Goal: Task Accomplishment & Management: Use online tool/utility

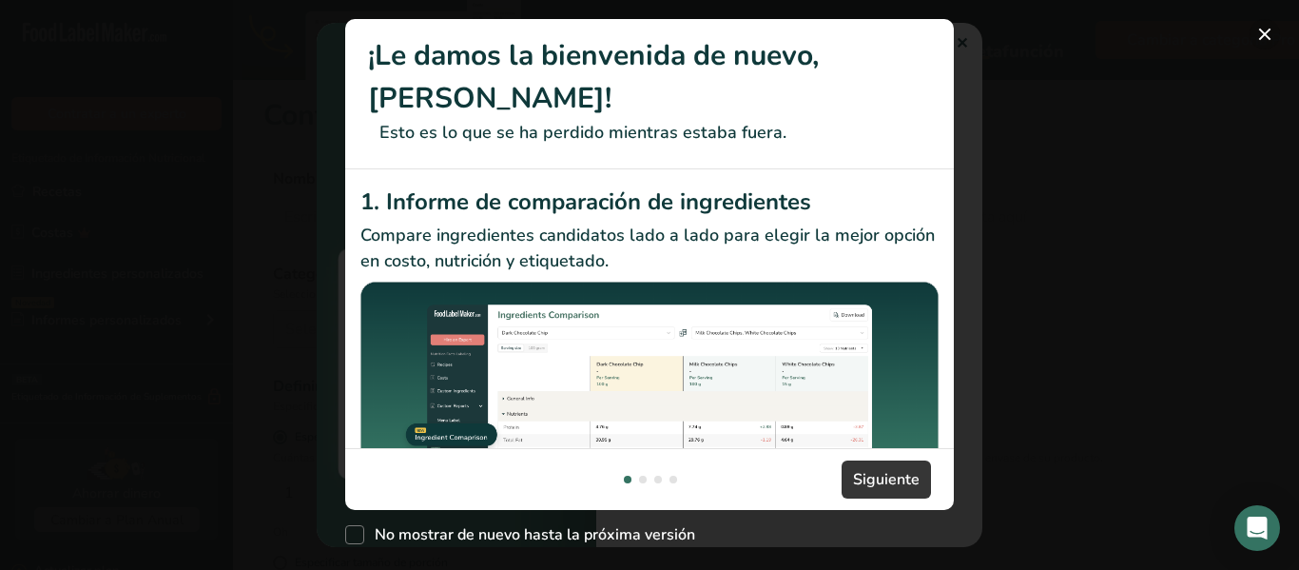
click at [1268, 41] on button "Nuevas funciones" at bounding box center [1265, 34] width 30 height 30
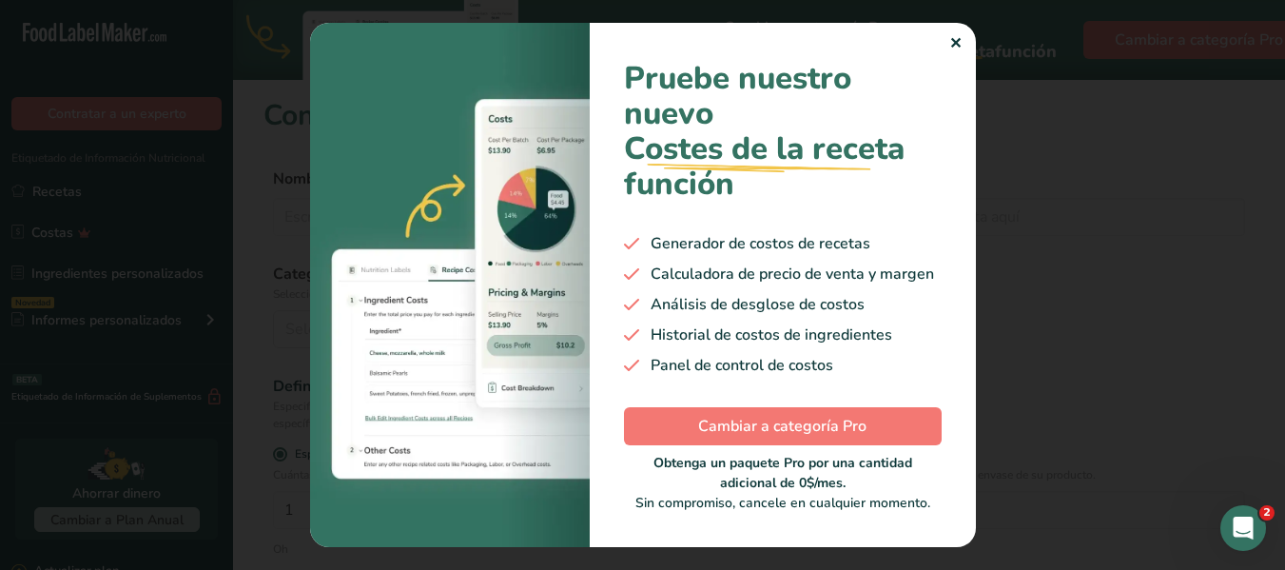
click at [962, 40] on div "Pruebe nuestro nuevo Costes de la receta .a-29{fill:none;stroke-linecap:round;s…" at bounding box center [783, 285] width 386 height 524
click at [954, 42] on font "✕" at bounding box center [955, 43] width 12 height 21
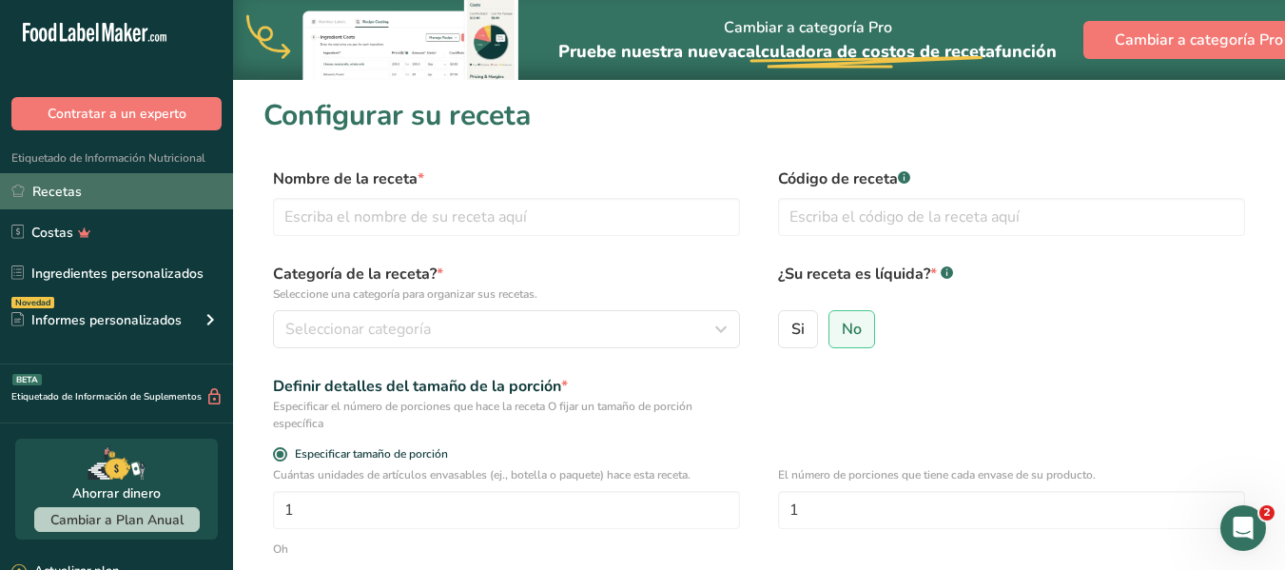
click at [45, 187] on font "Recetas" at bounding box center [56, 192] width 49 height 18
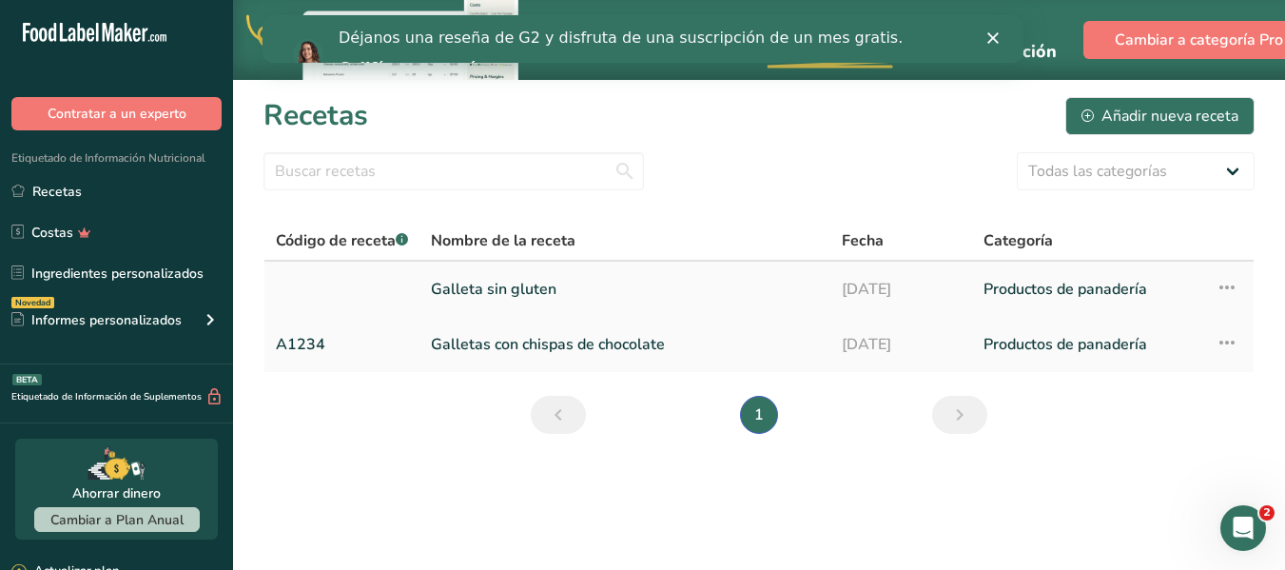
click at [500, 285] on font "Galleta sin gluten" at bounding box center [494, 289] width 126 height 21
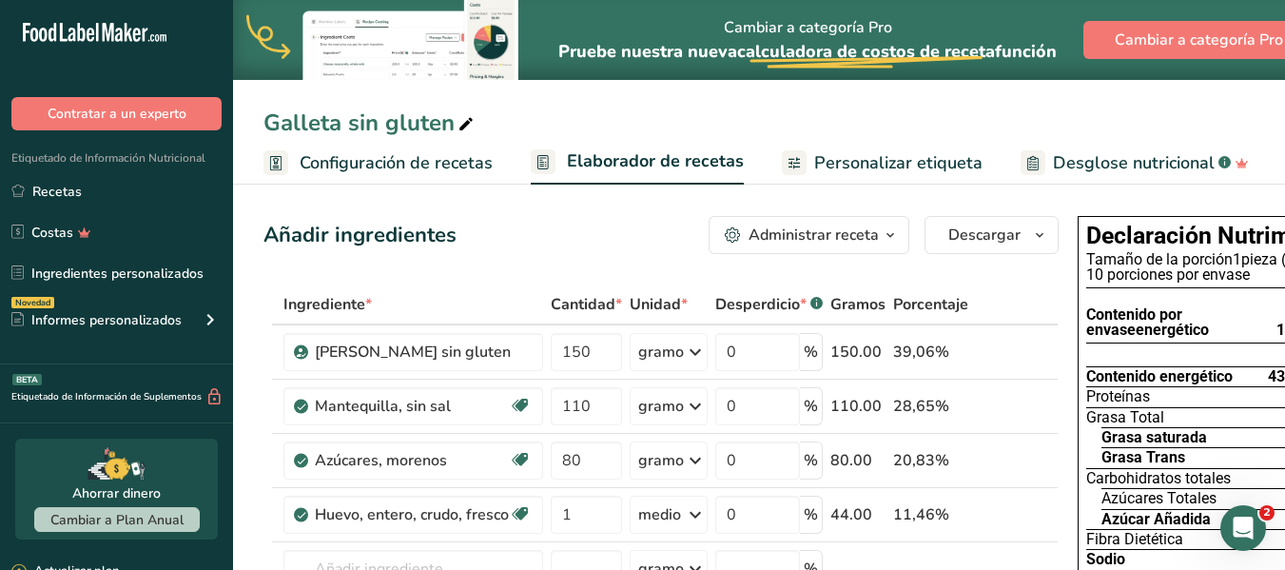
click at [871, 155] on font "Personalizar etiqueta" at bounding box center [898, 162] width 168 height 23
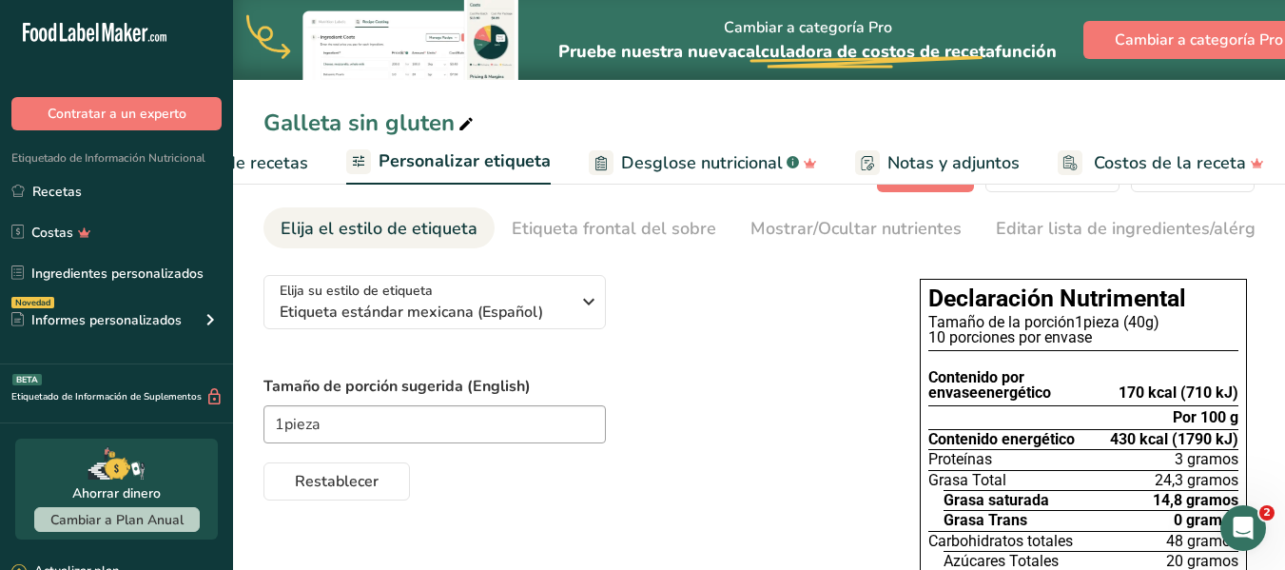
scroll to position [53, 0]
click at [281, 428] on input "1pieza" at bounding box center [434, 425] width 342 height 38
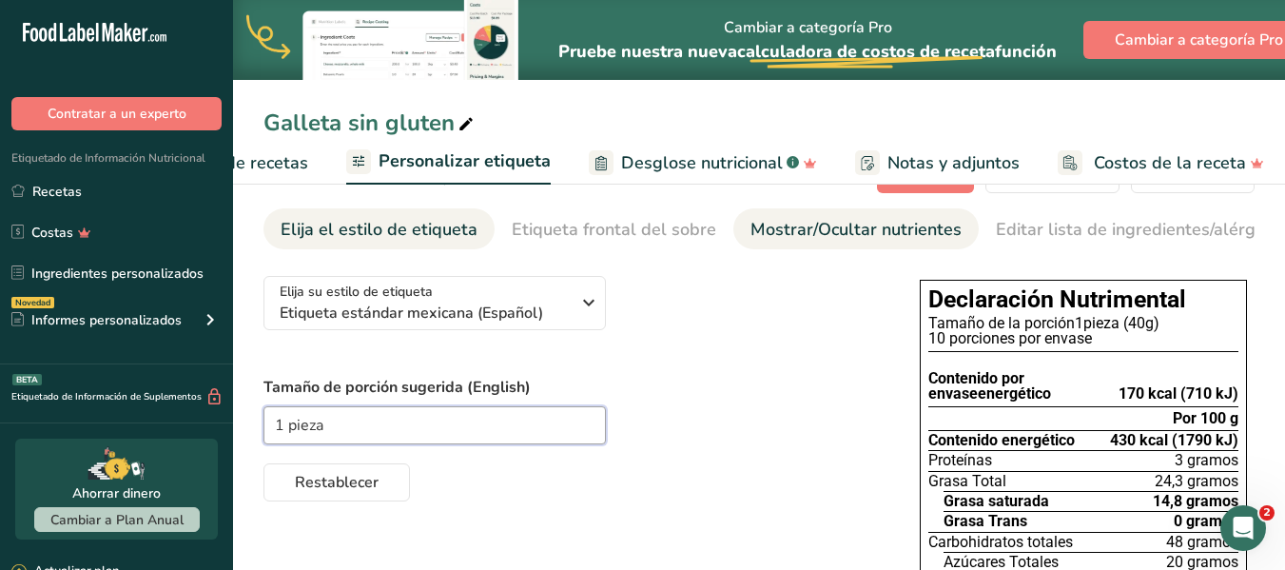
type input "1 pieza"
click at [794, 242] on div "Mostrar/Ocultar nutrientes" at bounding box center [855, 230] width 211 height 26
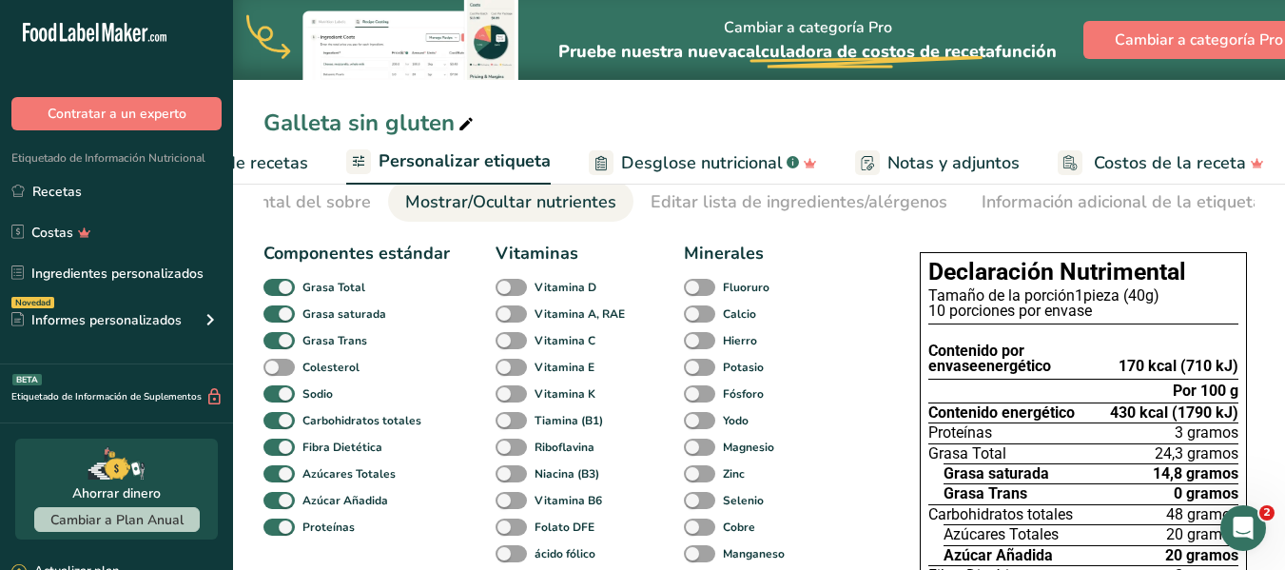
scroll to position [0, 0]
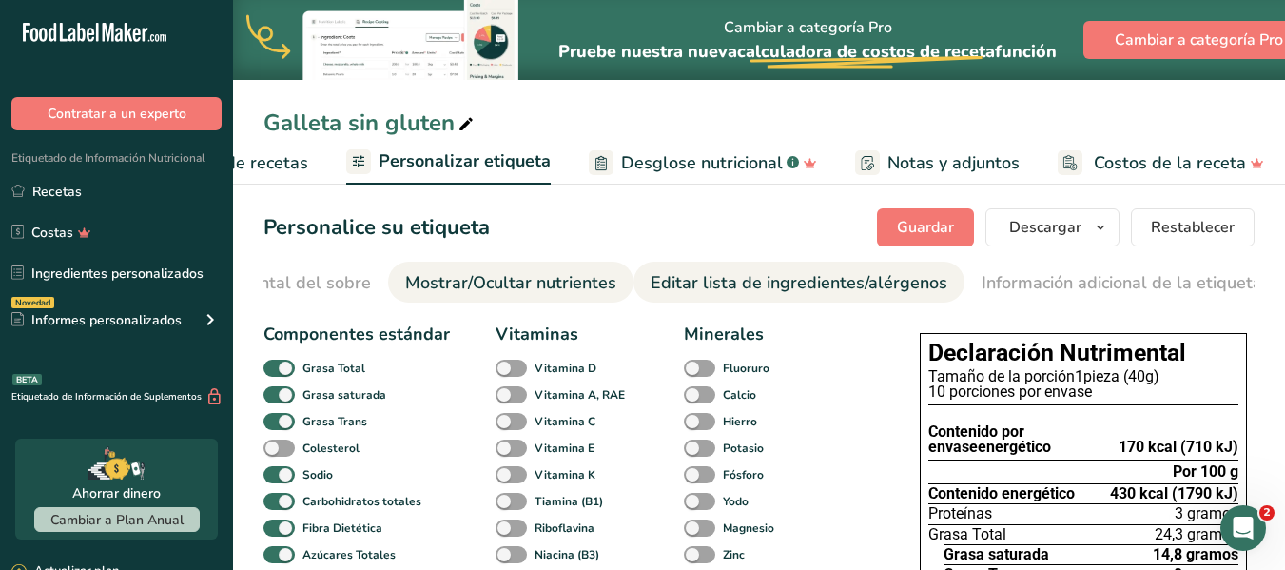
click at [843, 284] on font "Editar lista de ingredientes/alérgenos" at bounding box center [799, 282] width 297 height 23
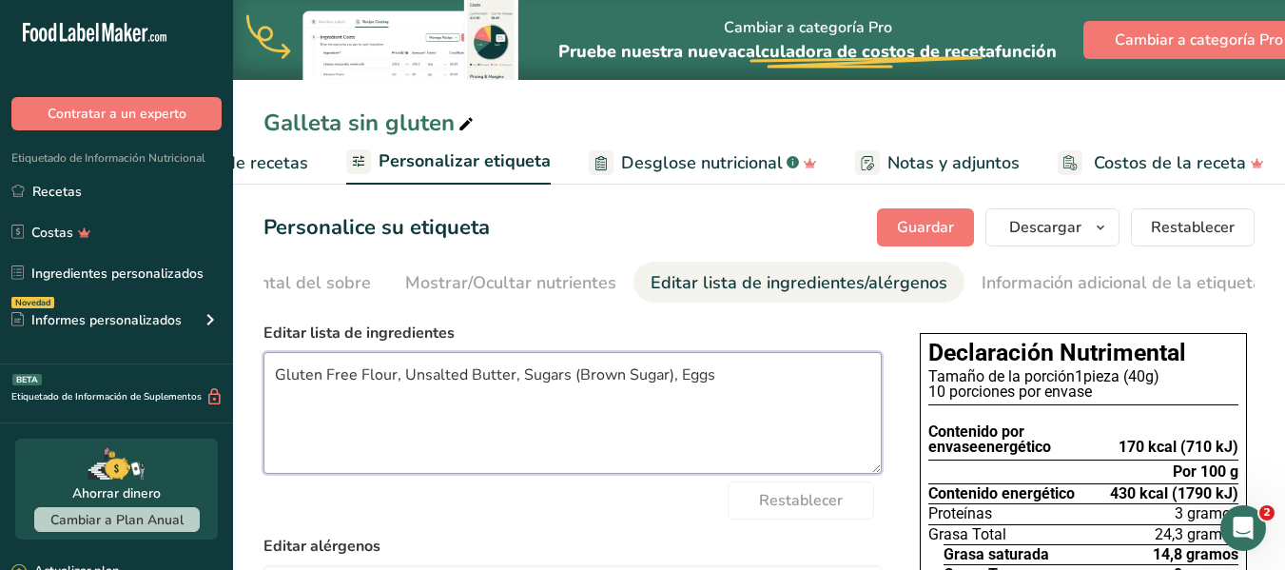
click at [731, 381] on textarea "Gluten Free Flour, Unsalted Butter, Sugars (Brown Sugar), Eggs" at bounding box center [572, 413] width 618 height 122
click at [389, 381] on textarea "Gluten Free Flour, Unsalted Butter, Sugars (Brown Sugar), Eggs" at bounding box center [572, 413] width 618 height 122
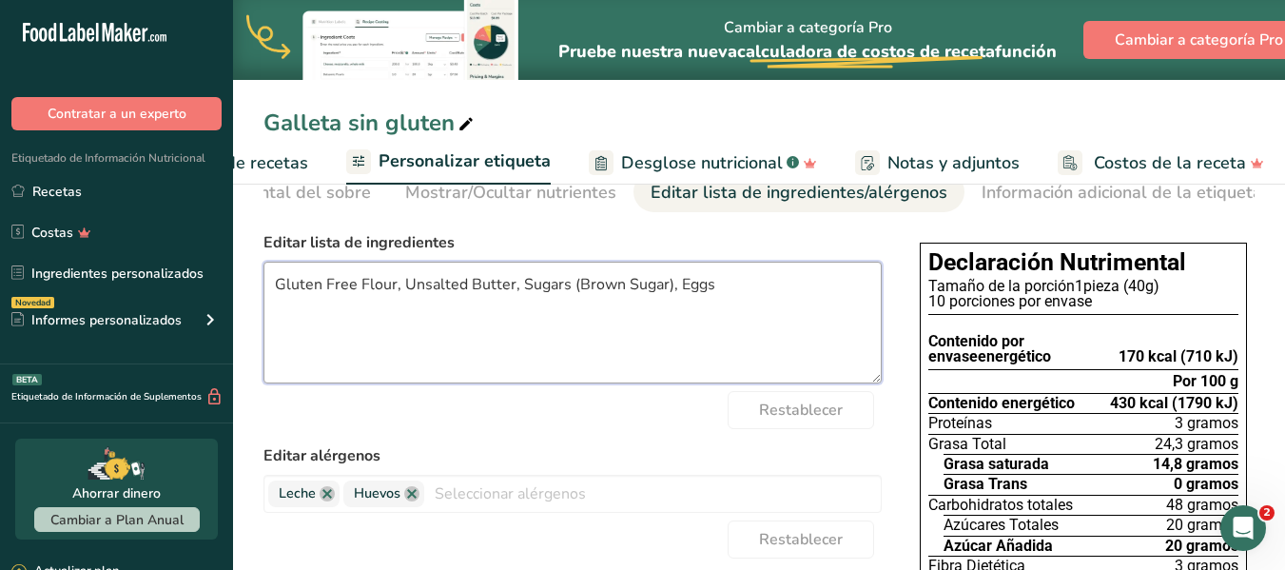
scroll to position [78, 0]
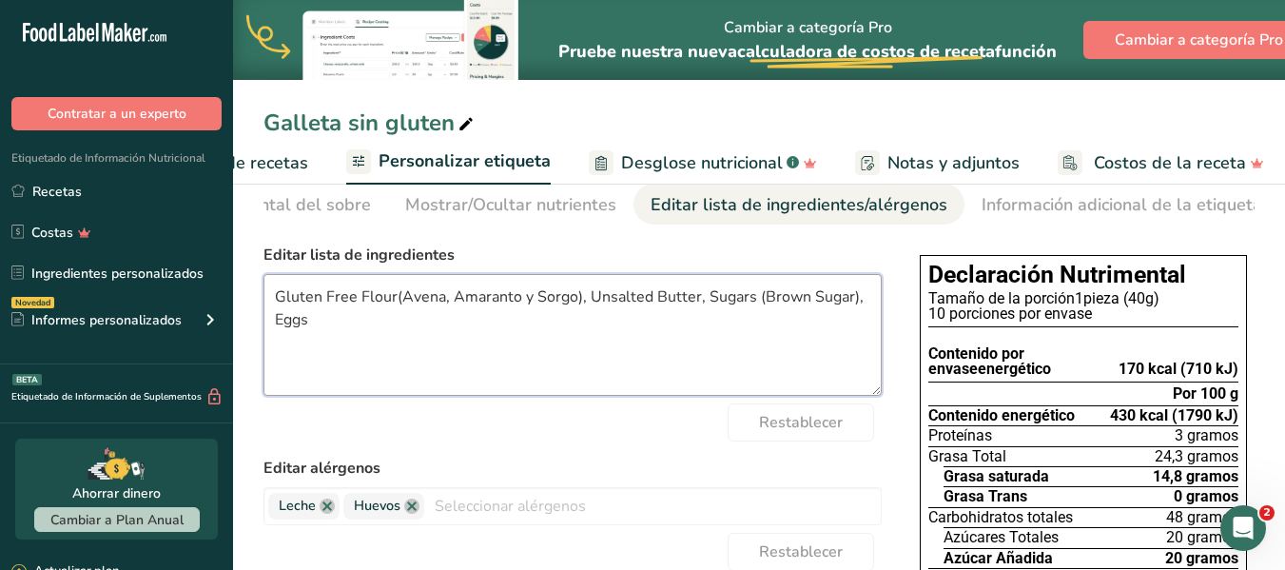
type textarea "Gluten Free Flour(Avena, Amaranto y Sorgo), Unsalted Butter, Sugars (Brown Suga…"
click at [873, 469] on label "Editar alérgenos" at bounding box center [572, 468] width 618 height 23
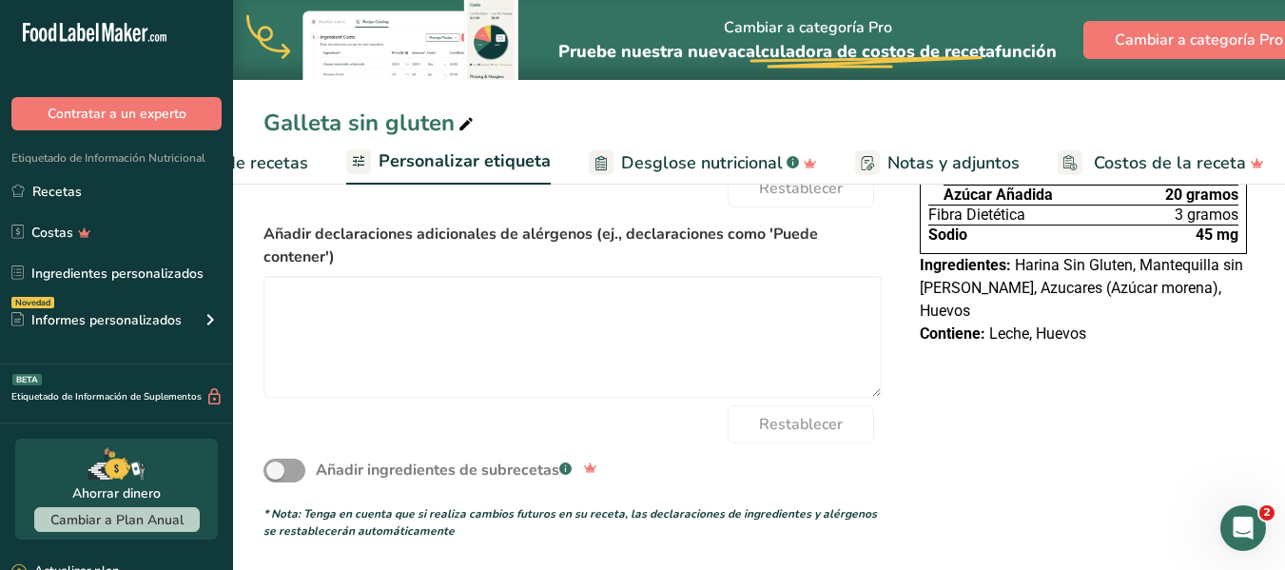
scroll to position [0, 0]
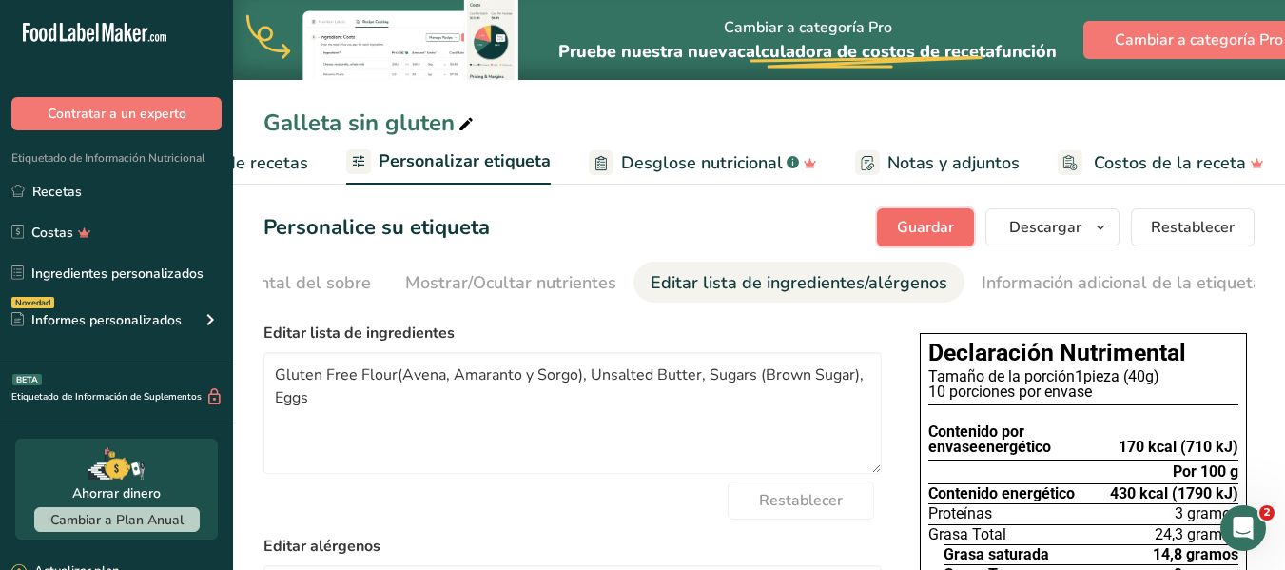
click at [941, 223] on font "Guardar" at bounding box center [925, 227] width 57 height 21
click at [920, 230] on font "Guardar" at bounding box center [925, 227] width 57 height 21
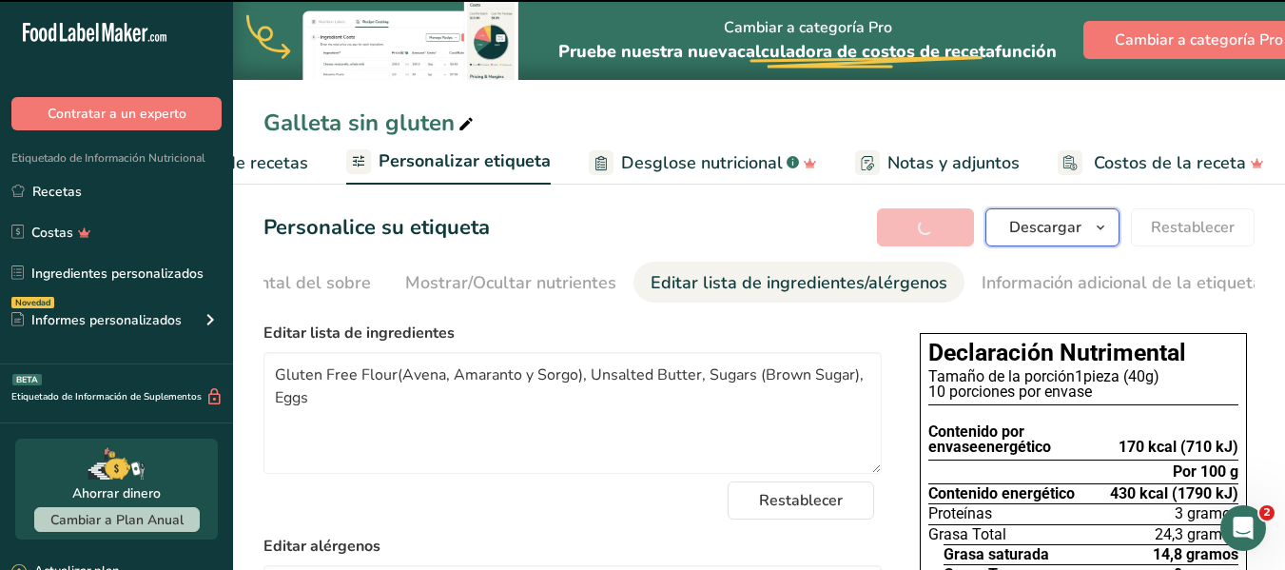
click at [1059, 231] on font "Descargar" at bounding box center [1045, 227] width 72 height 21
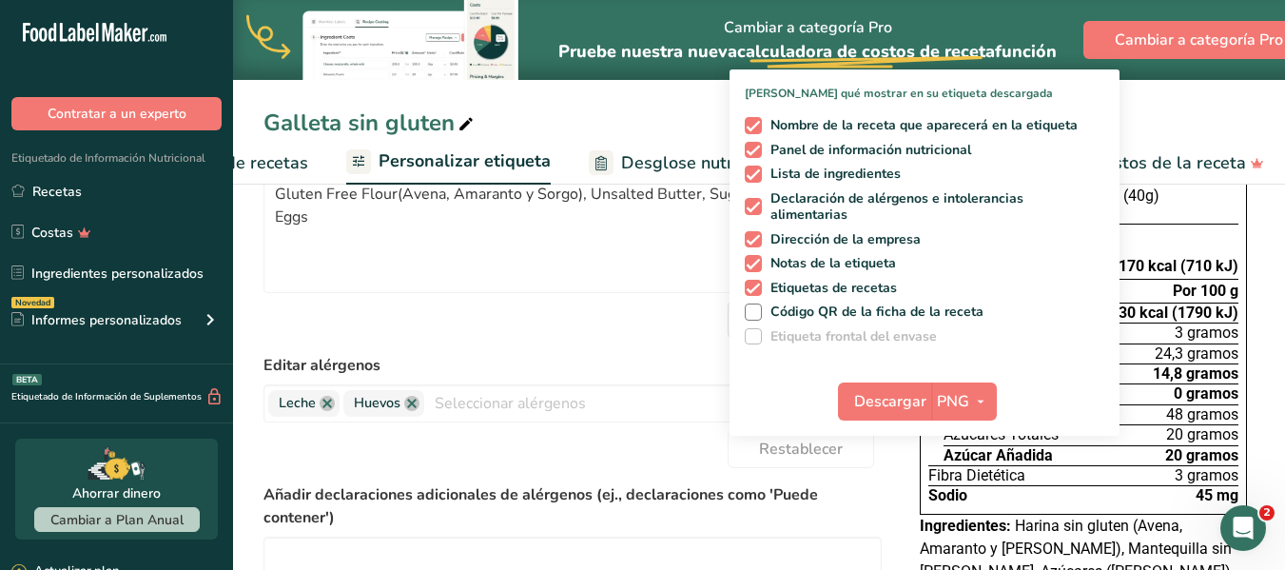
scroll to position [250, 0]
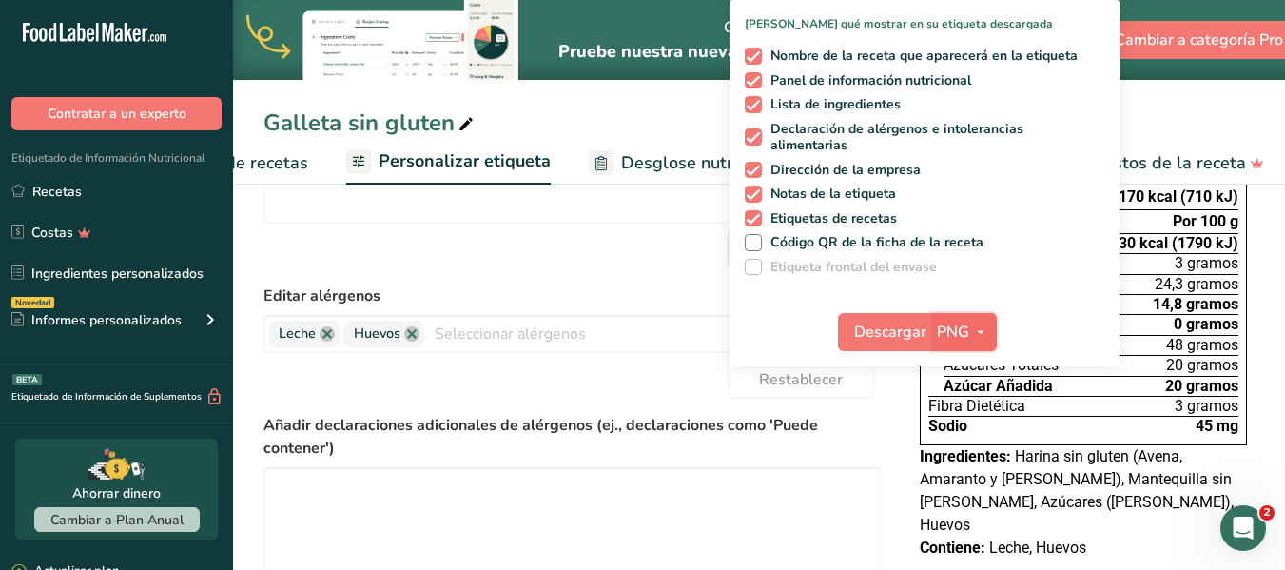
click at [963, 336] on font "PNG" at bounding box center [953, 331] width 32 height 21
click at [962, 472] on font "PDF" at bounding box center [964, 465] width 27 height 18
click at [900, 329] on font "Descargar" at bounding box center [890, 331] width 72 height 21
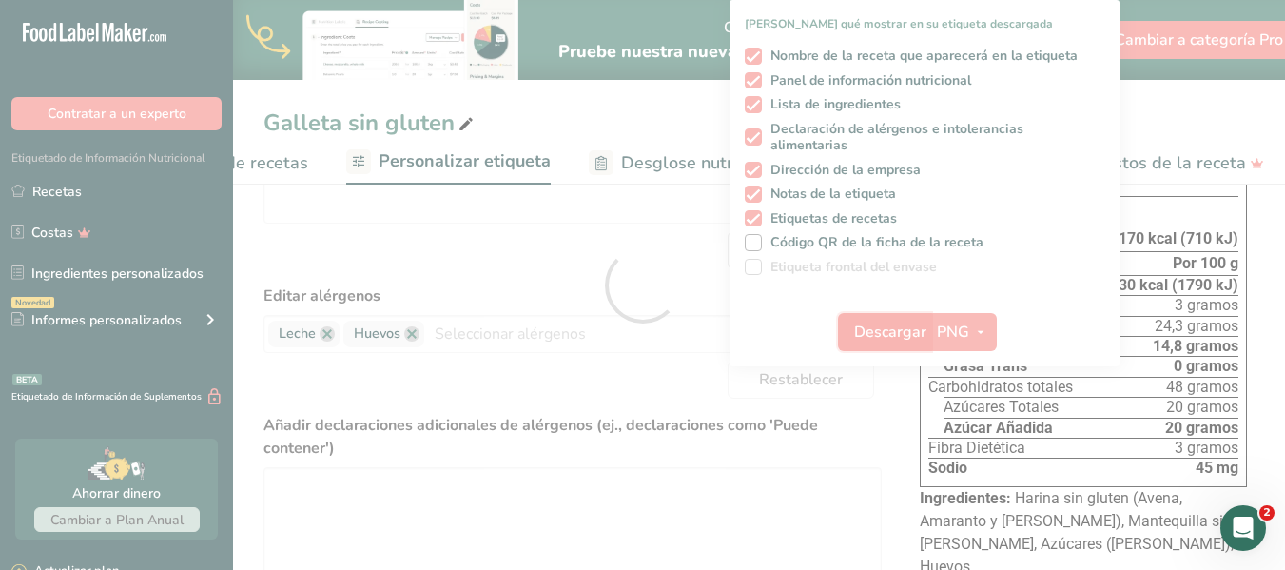
scroll to position [0, 0]
